Goal: Entertainment & Leisure: Consume media (video, audio)

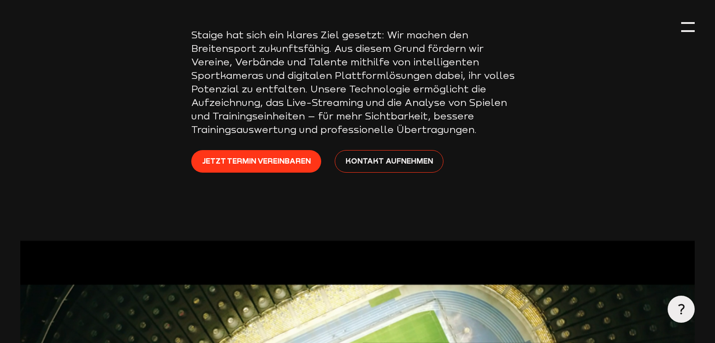
scroll to position [380, 0]
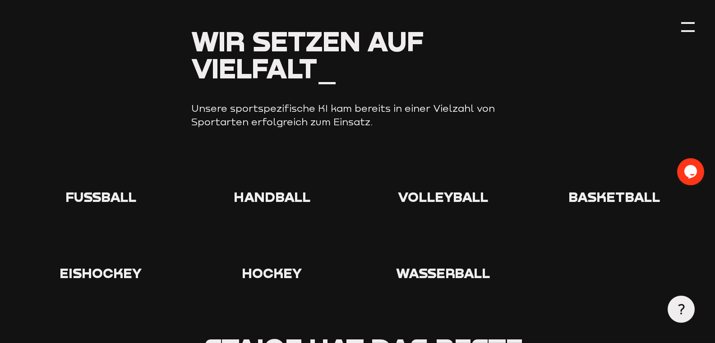
scroll to position [944, 0]
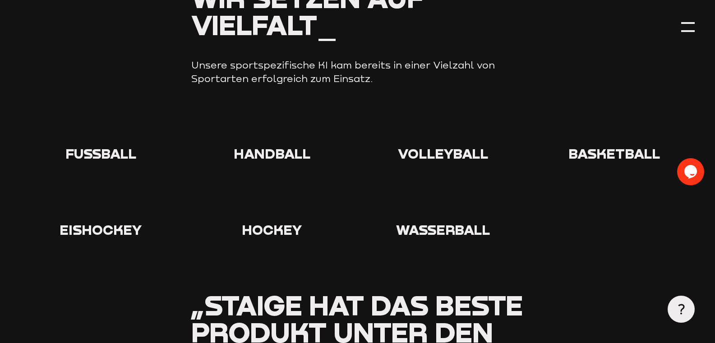
click at [107, 149] on span "Fußball" at bounding box center [100, 153] width 71 height 17
click at [92, 145] on div at bounding box center [100, 129] width 161 height 32
click at [94, 132] on icon at bounding box center [100, 127] width 29 height 29
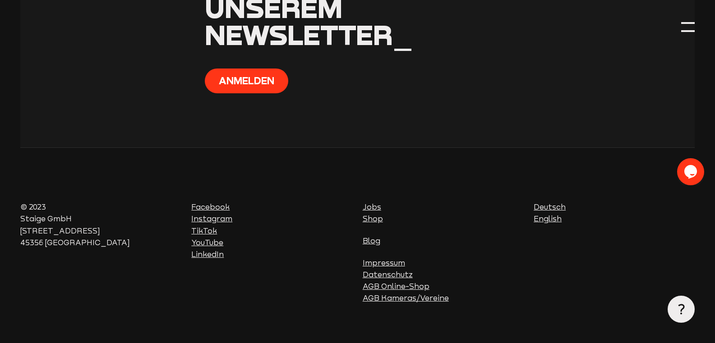
scroll to position [3591, 0]
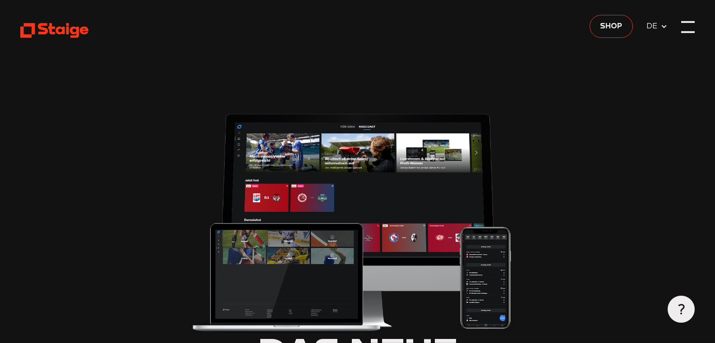
click at [690, 28] on div at bounding box center [688, 27] width 14 height 14
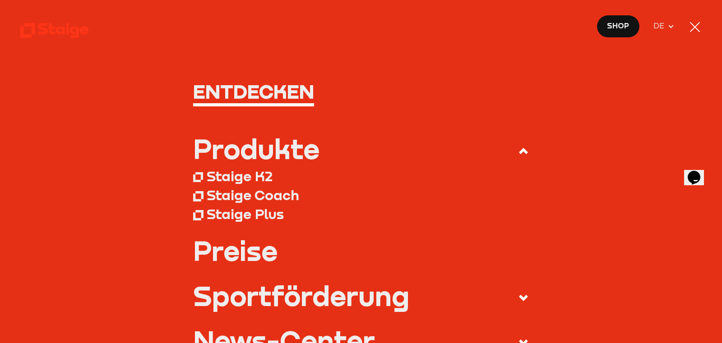
type input "0.8"
click at [696, 28] on div at bounding box center [695, 27] width 10 height 10
